Goal: Check status: Check status

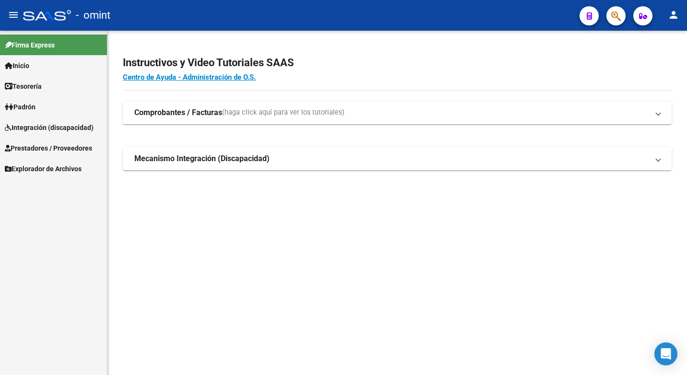
click at [44, 125] on span "Integración (discapacidad)" at bounding box center [49, 127] width 89 height 11
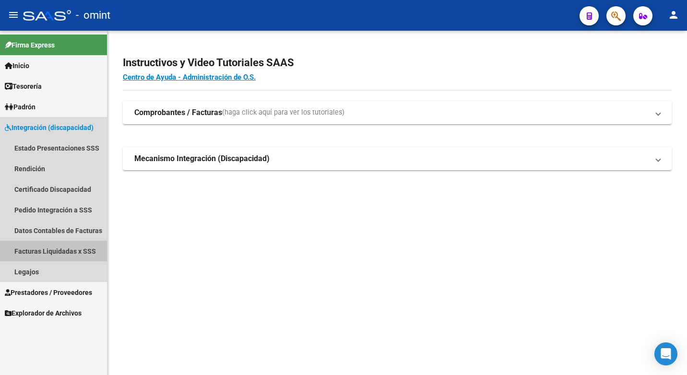
click at [53, 250] on link "Facturas Liquidadas x SSS" at bounding box center [53, 251] width 107 height 21
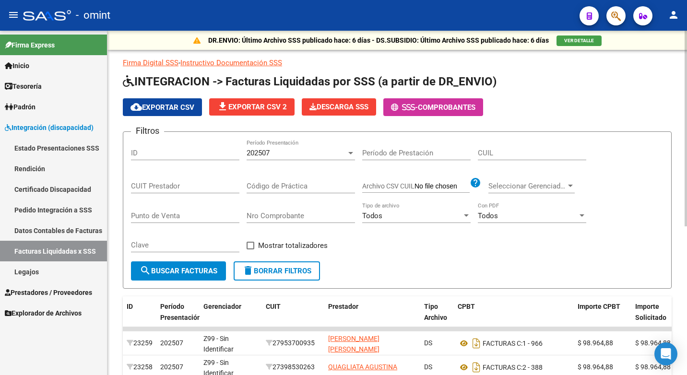
click at [306, 156] on div "202507" at bounding box center [297, 153] width 100 height 9
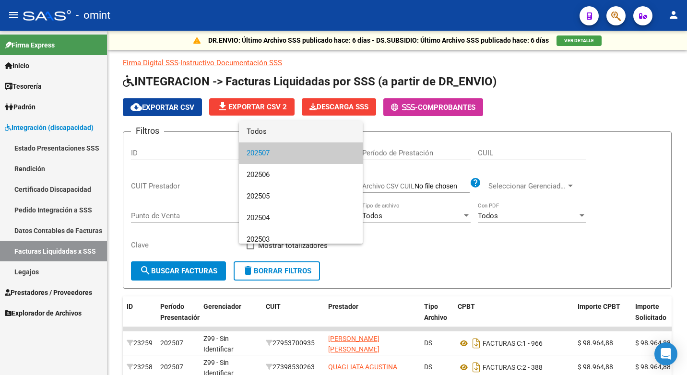
click at [272, 134] on span "Todos" at bounding box center [301, 132] width 108 height 22
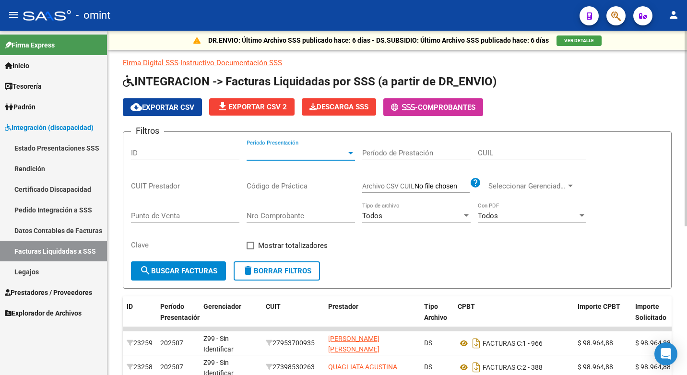
click at [494, 152] on input "CUIL" at bounding box center [532, 153] width 108 height 9
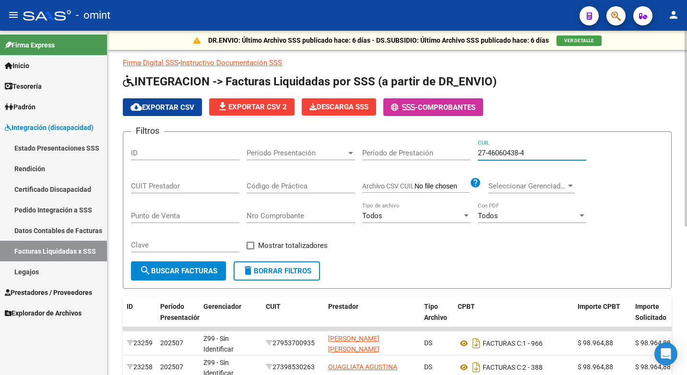
type input "27-46060438-4"
click at [196, 267] on span "search Buscar Facturas" at bounding box center [179, 271] width 78 height 9
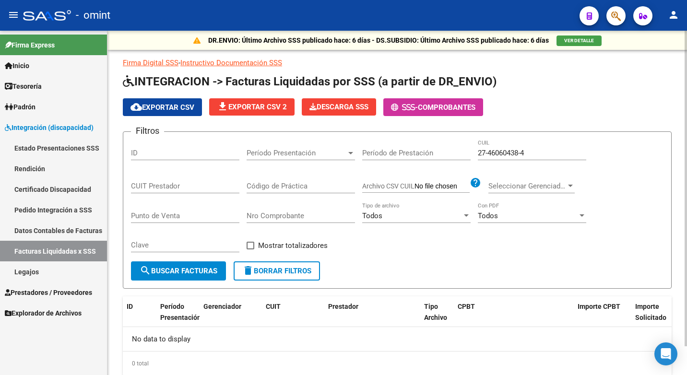
scroll to position [31, 0]
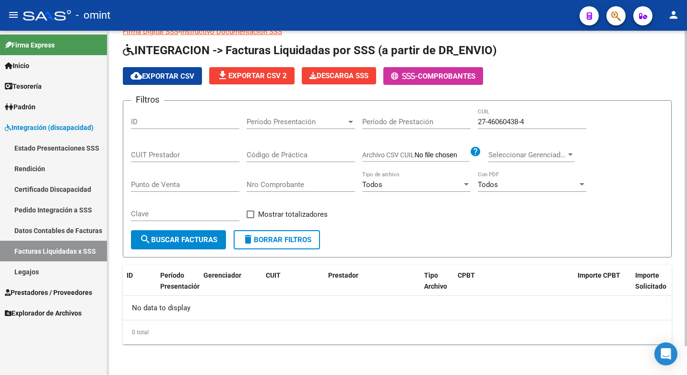
click at [318, 123] on span "Período Presentación" at bounding box center [297, 122] width 100 height 9
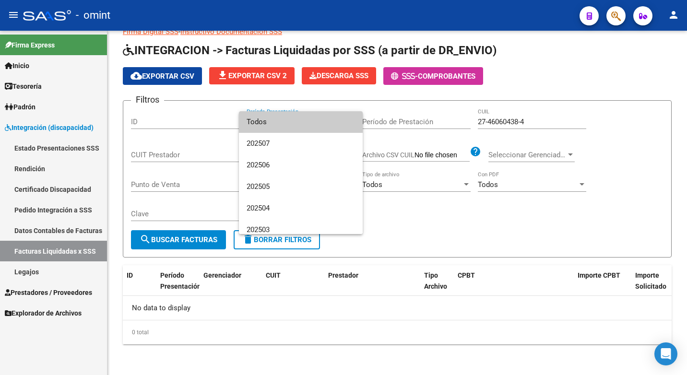
click at [294, 125] on span "Todos" at bounding box center [301, 122] width 108 height 22
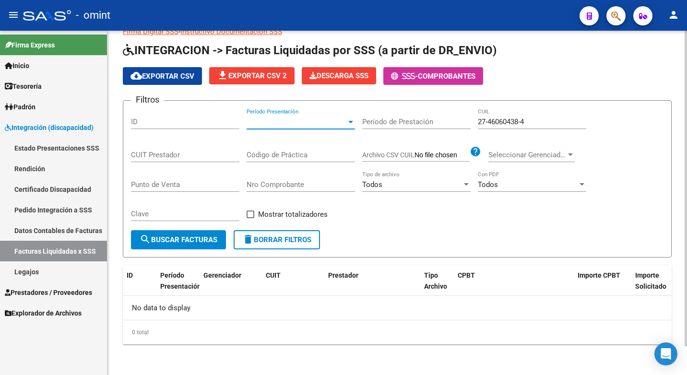
click at [533, 123] on input "27-46060438-4" at bounding box center [532, 122] width 108 height 9
